Goal: Communication & Community: Ask a question

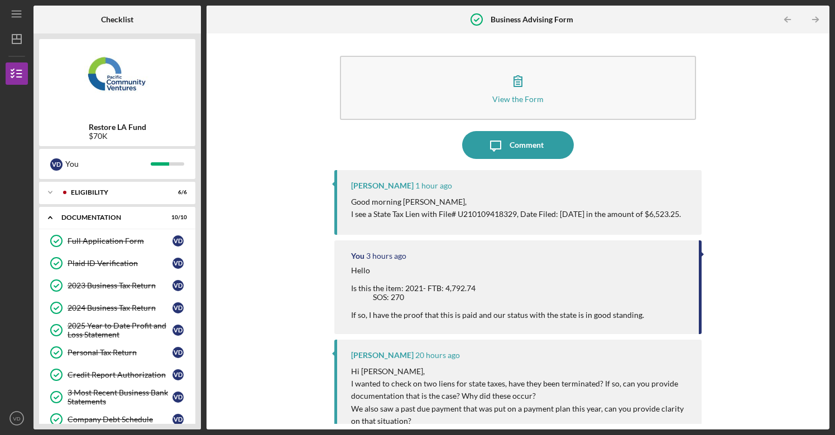
scroll to position [129, 0]
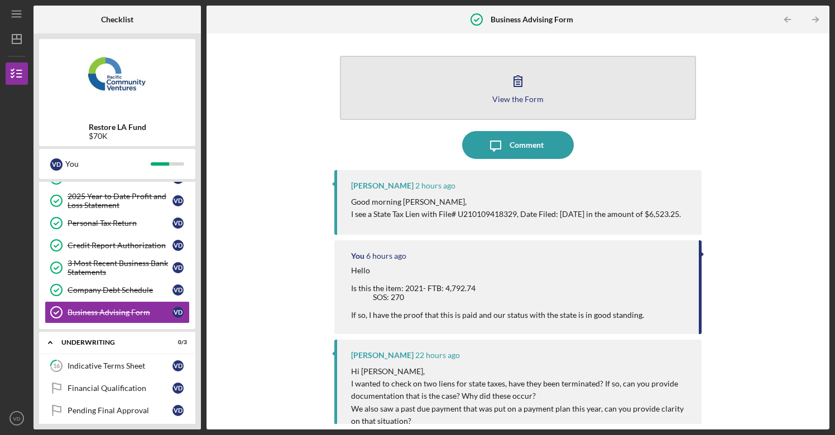
click at [520, 98] on div "View the Form" at bounding box center [517, 99] width 51 height 8
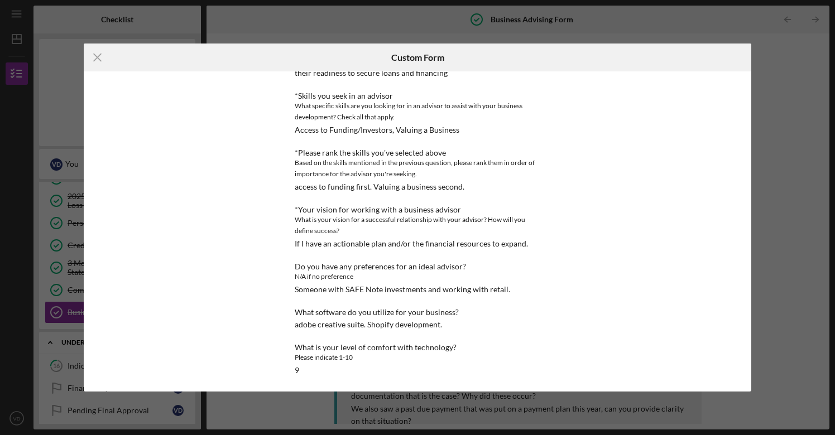
scroll to position [181, 0]
click at [100, 55] on icon "Icon/Menu Close" at bounding box center [98, 58] width 28 height 28
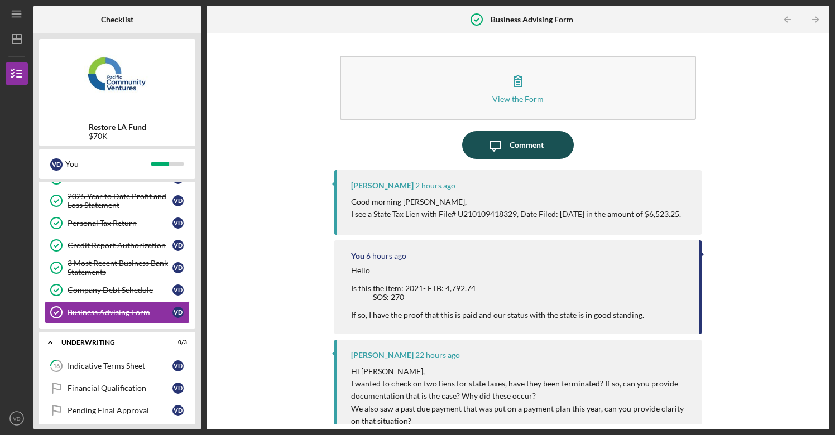
click at [517, 149] on div "Comment" at bounding box center [527, 145] width 34 height 28
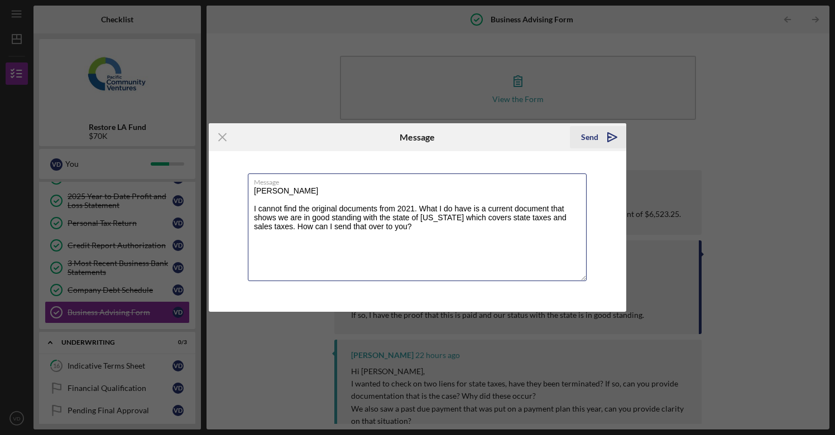
type textarea "[PERSON_NAME] I cannot find the original documents from 2021. What I do have is…"
click at [593, 136] on div "Send" at bounding box center [589, 137] width 17 height 22
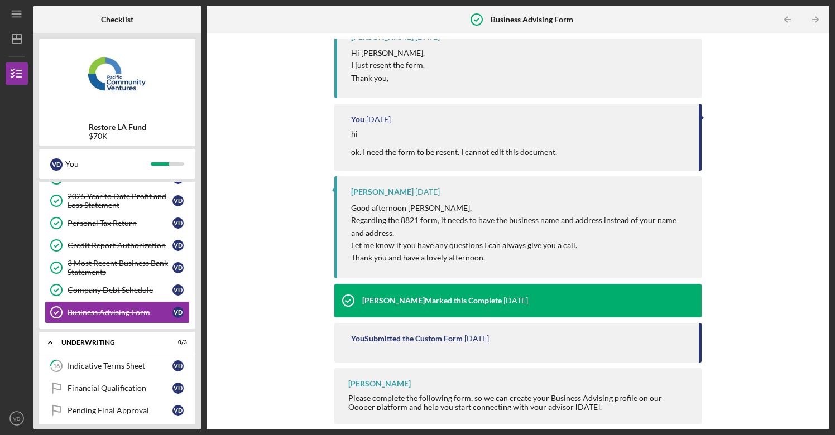
scroll to position [890, 0]
click at [125, 368] on div "Indicative Terms Sheet" at bounding box center [120, 366] width 105 height 9
